Goal: Find specific page/section: Find specific page/section

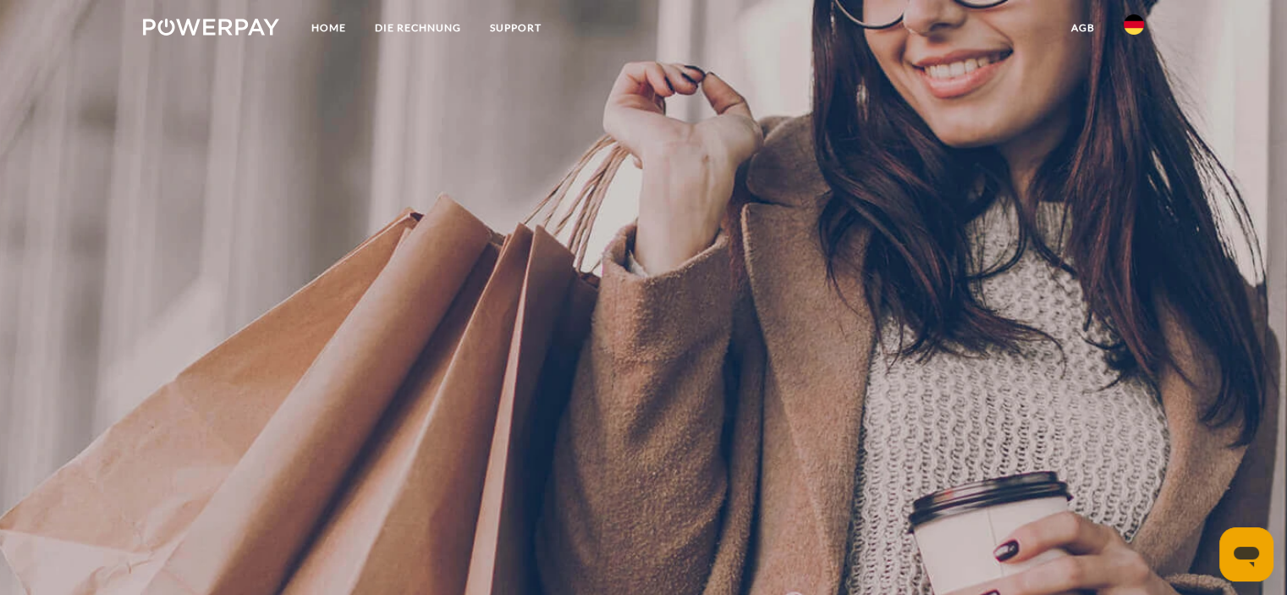
click at [217, 26] on img at bounding box center [211, 27] width 136 height 17
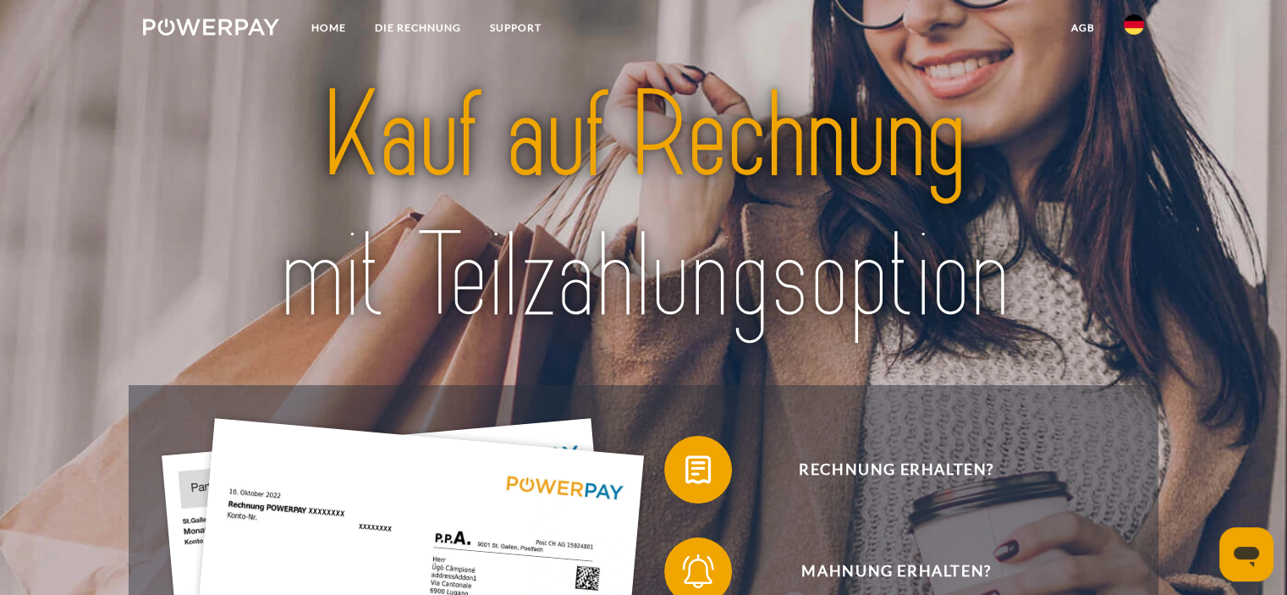
click at [1144, 30] on link at bounding box center [1133, 30] width 49 height 34
click at [1134, 84] on img at bounding box center [1133, 79] width 20 height 20
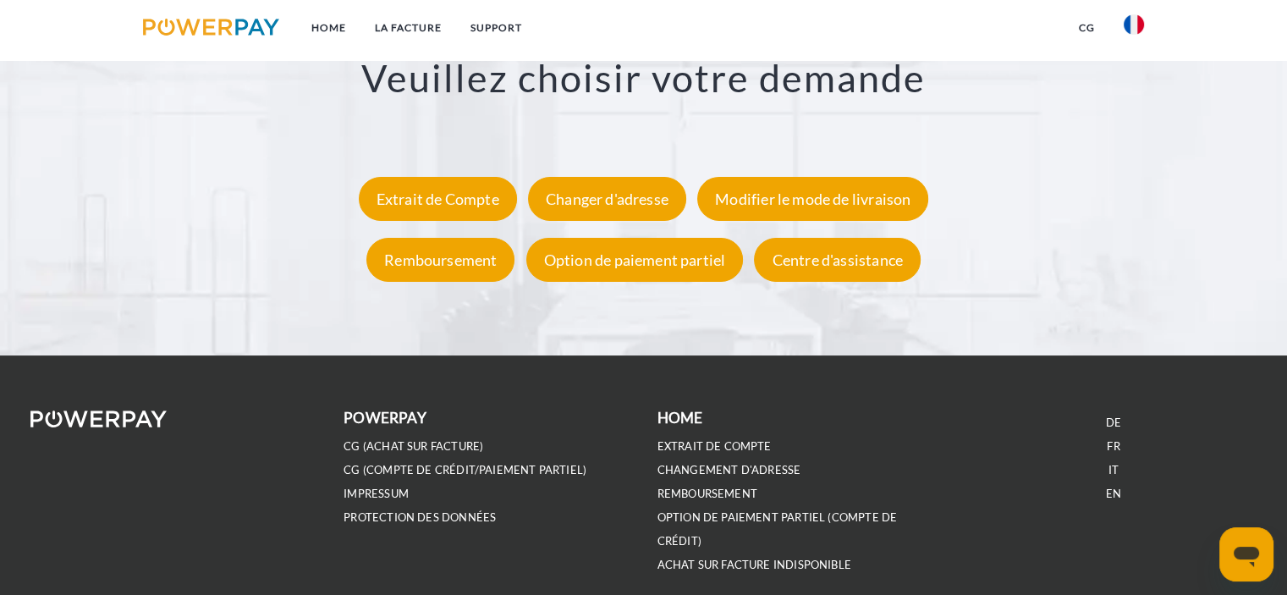
scroll to position [3225, 0]
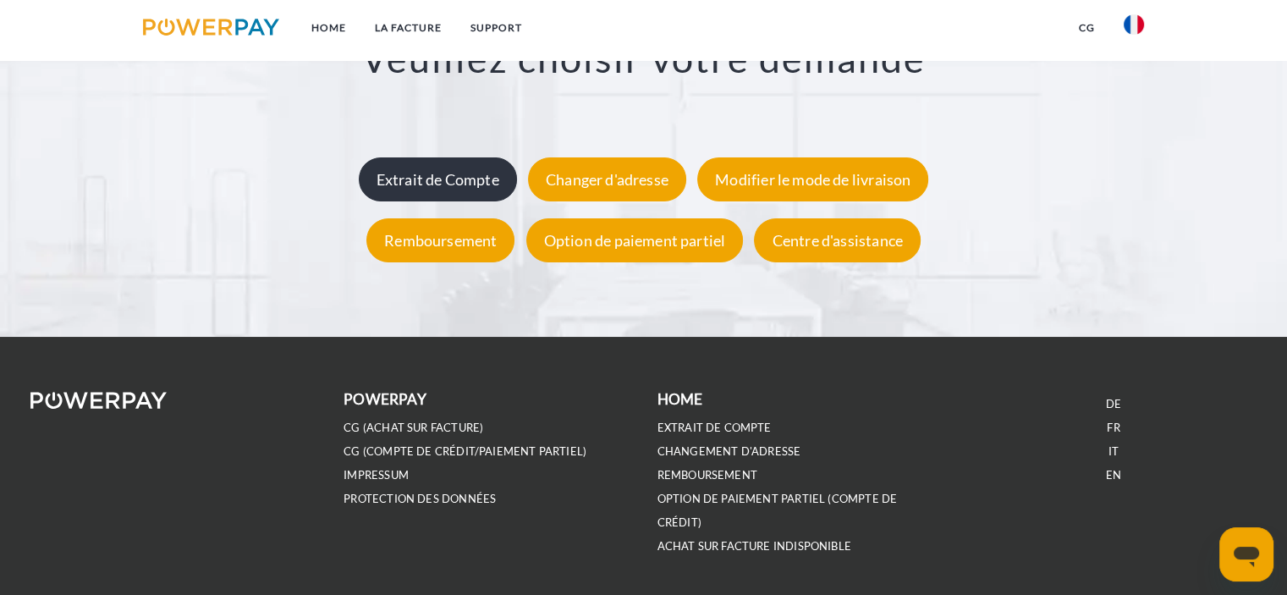
click at [442, 178] on div "Extrait de Compte" at bounding box center [438, 179] width 158 height 44
